Goal: Book appointment/travel/reservation

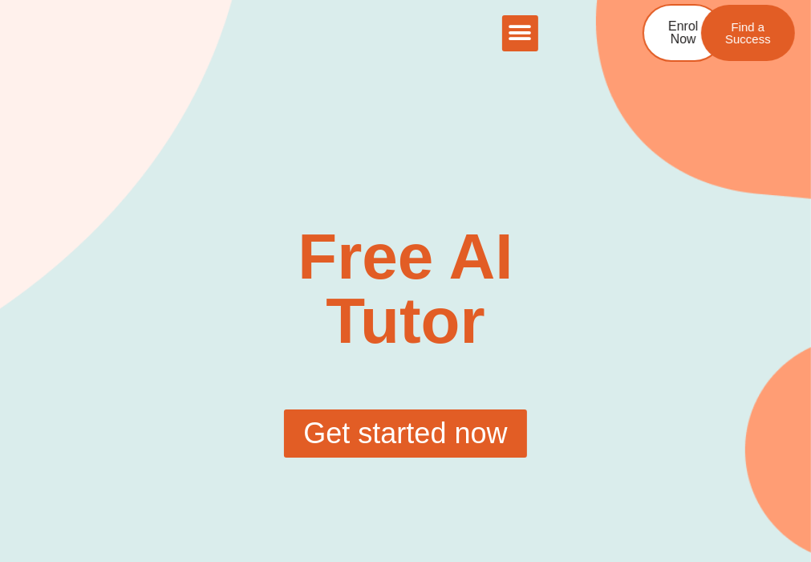
click at [0, 0] on link "The Method" at bounding box center [0, 0] width 0 height 0
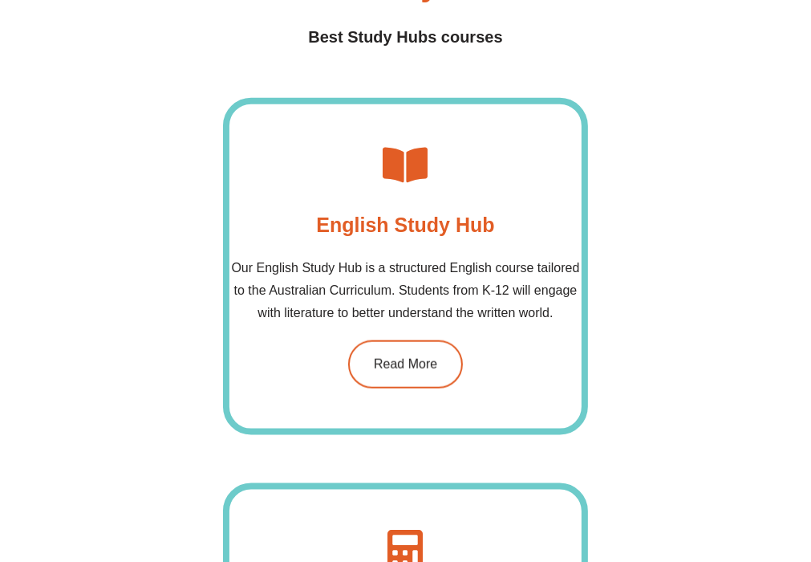
scroll to position [1204, 0]
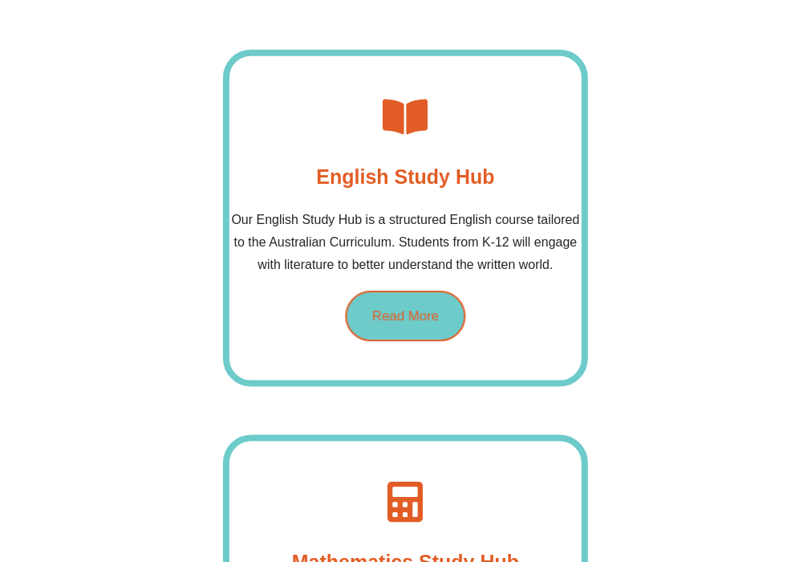
click at [345, 291] on link "Read More" at bounding box center [405, 316] width 120 height 51
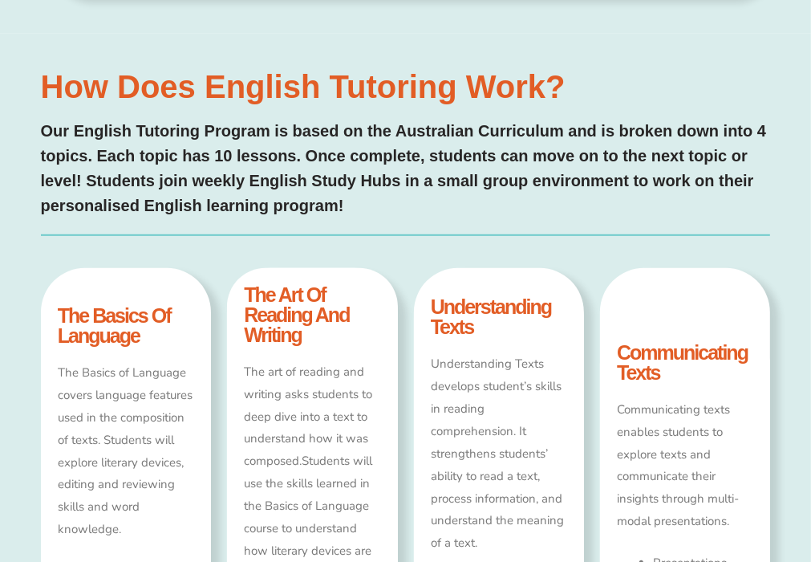
scroll to position [642, 0]
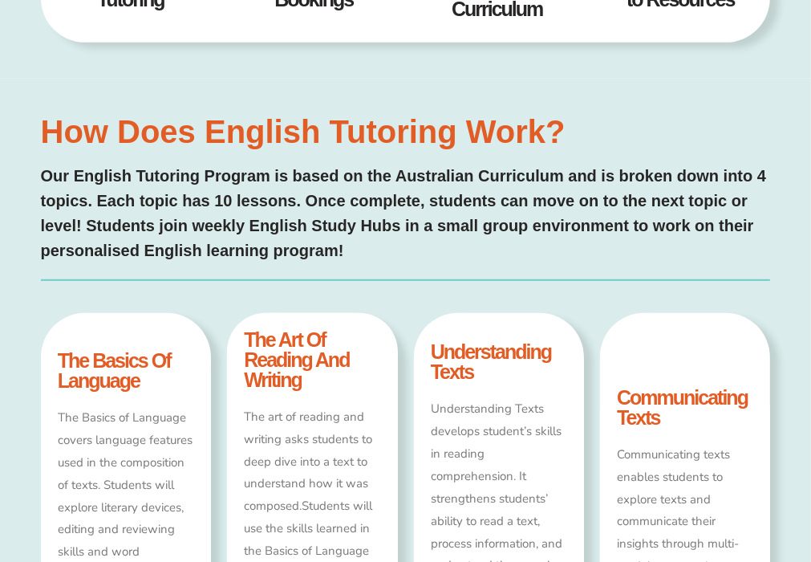
click at [103, 351] on h4 "the basics of language" at bounding box center [126, 371] width 136 height 40
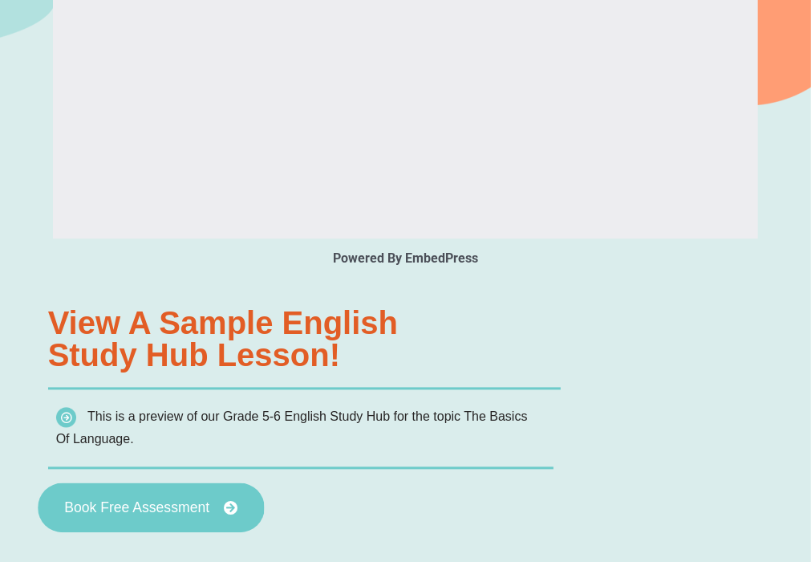
scroll to position [0, 0]
click at [176, 483] on link "Book Free Assessment" at bounding box center [151, 508] width 226 height 50
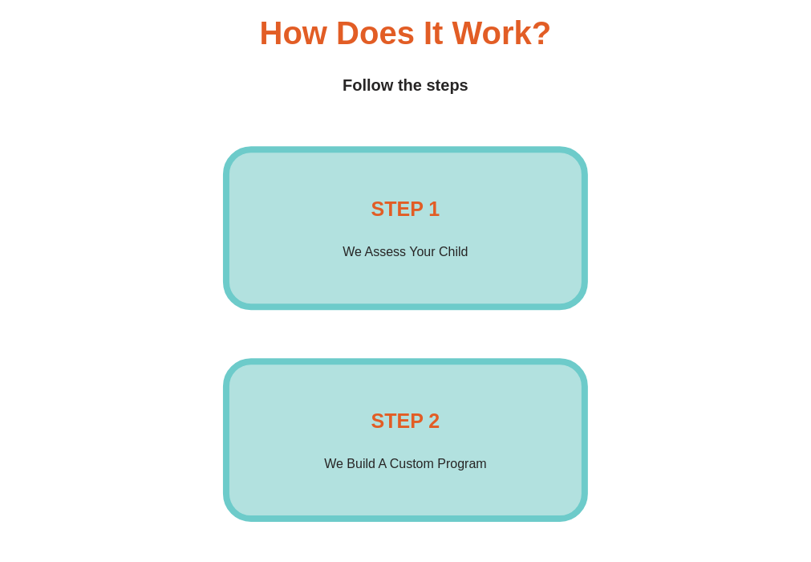
scroll to position [3130, 0]
